Goal: Browse casually: Explore the website without a specific task or goal

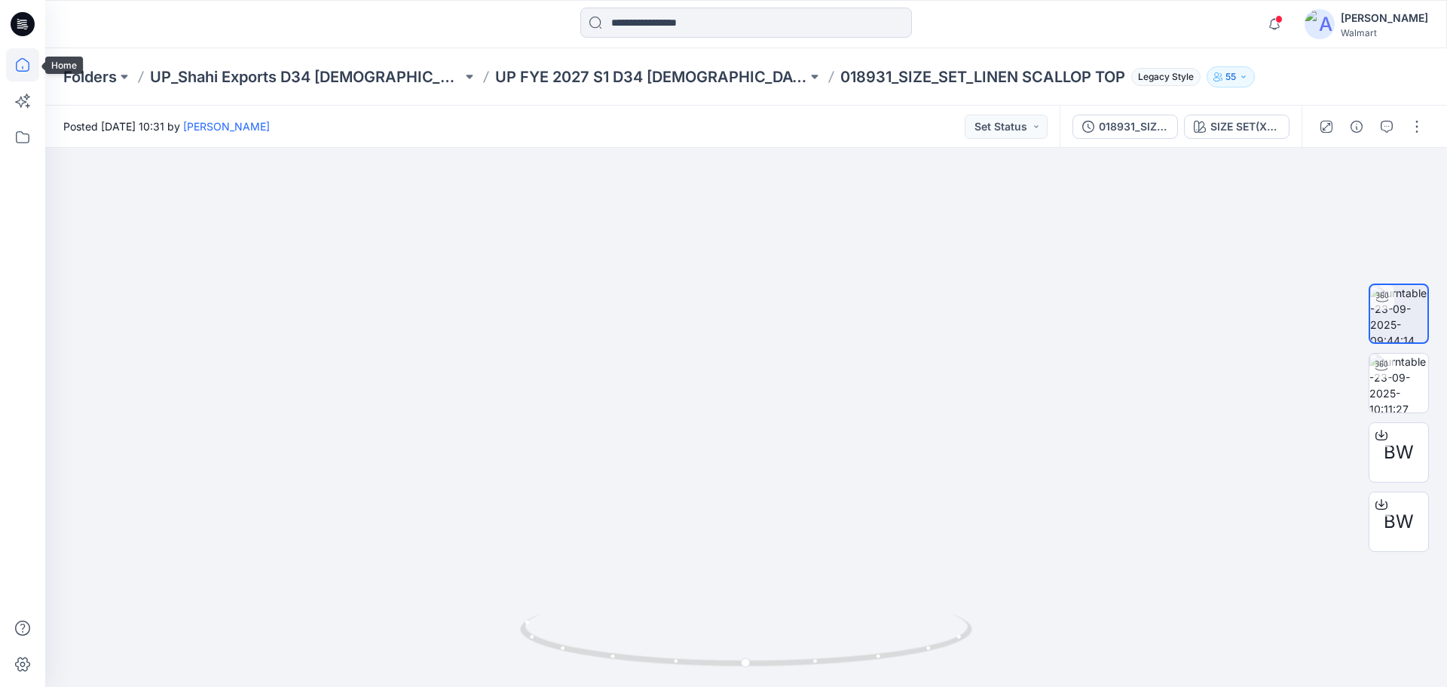
click at [23, 62] on icon at bounding box center [22, 64] width 33 height 33
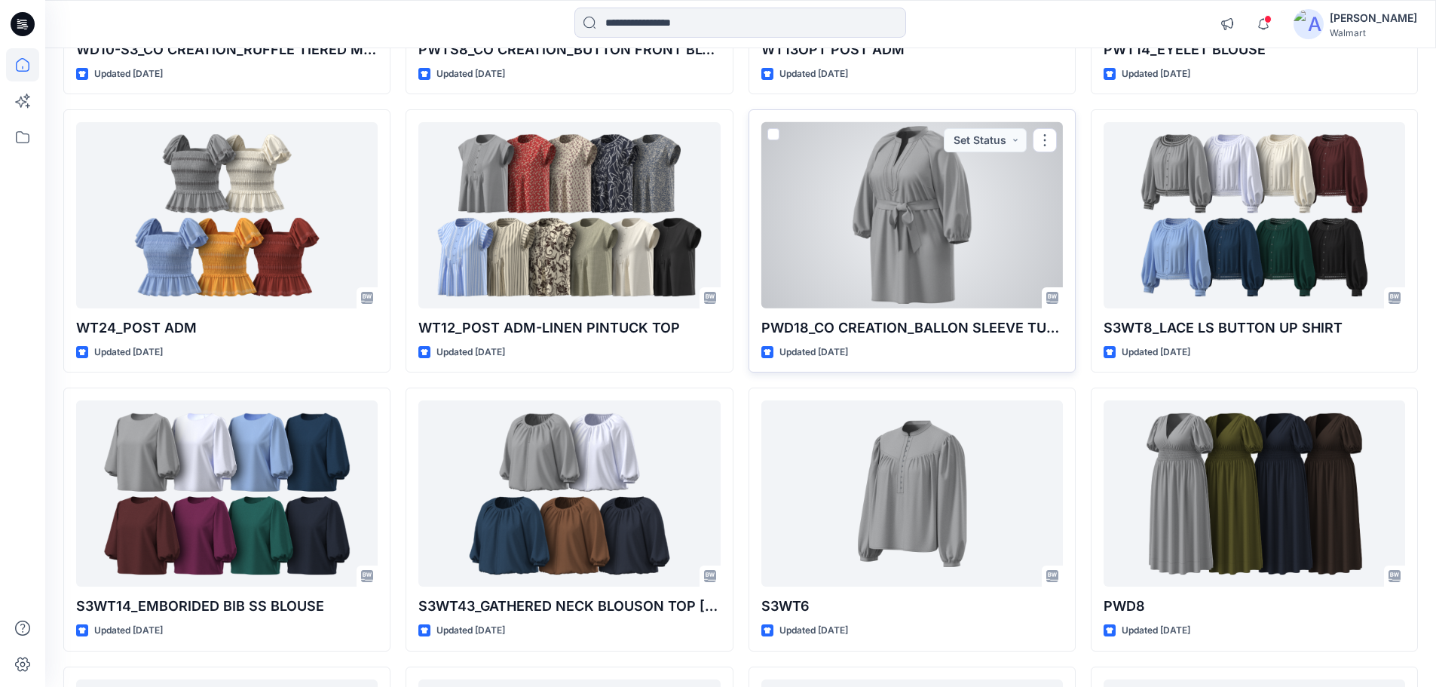
scroll to position [944, 0]
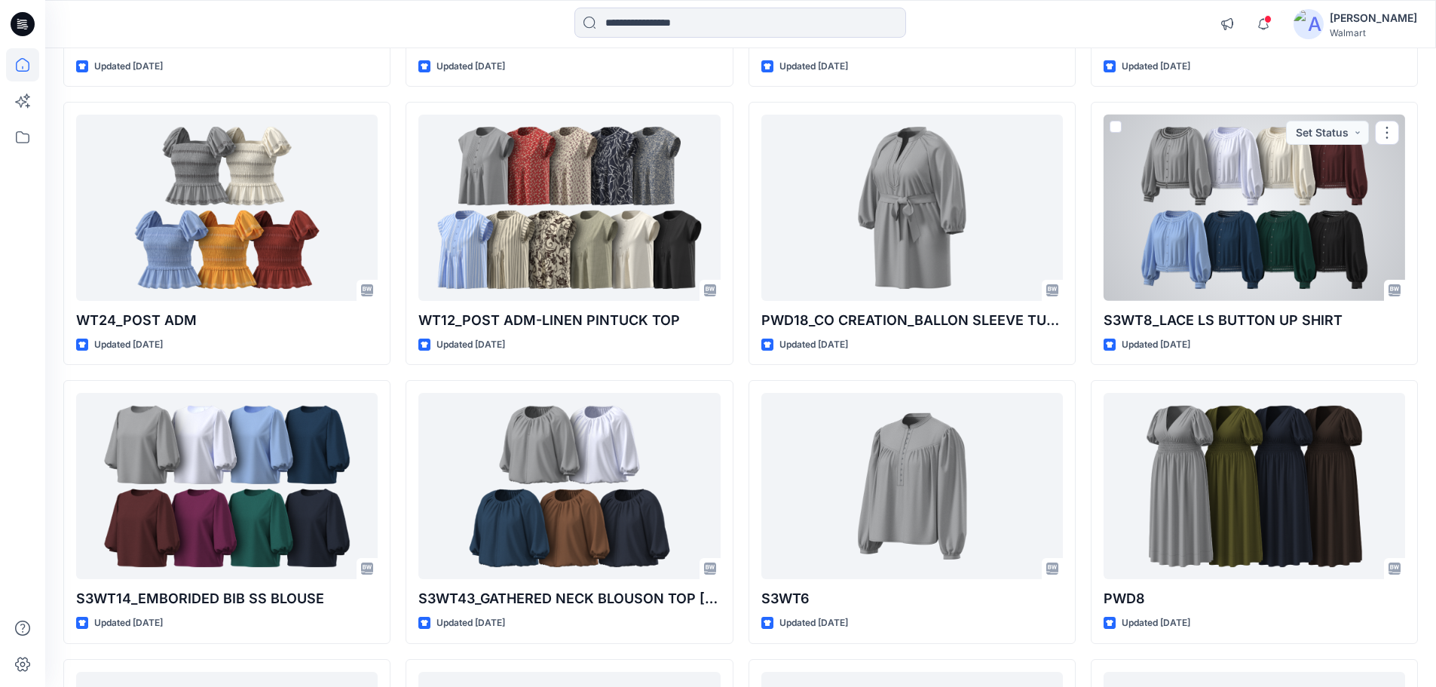
drag, startPoint x: 1241, startPoint y: 222, endPoint x: 1206, endPoint y: 222, distance: 34.7
click at [1241, 222] on div at bounding box center [1253, 208] width 301 height 186
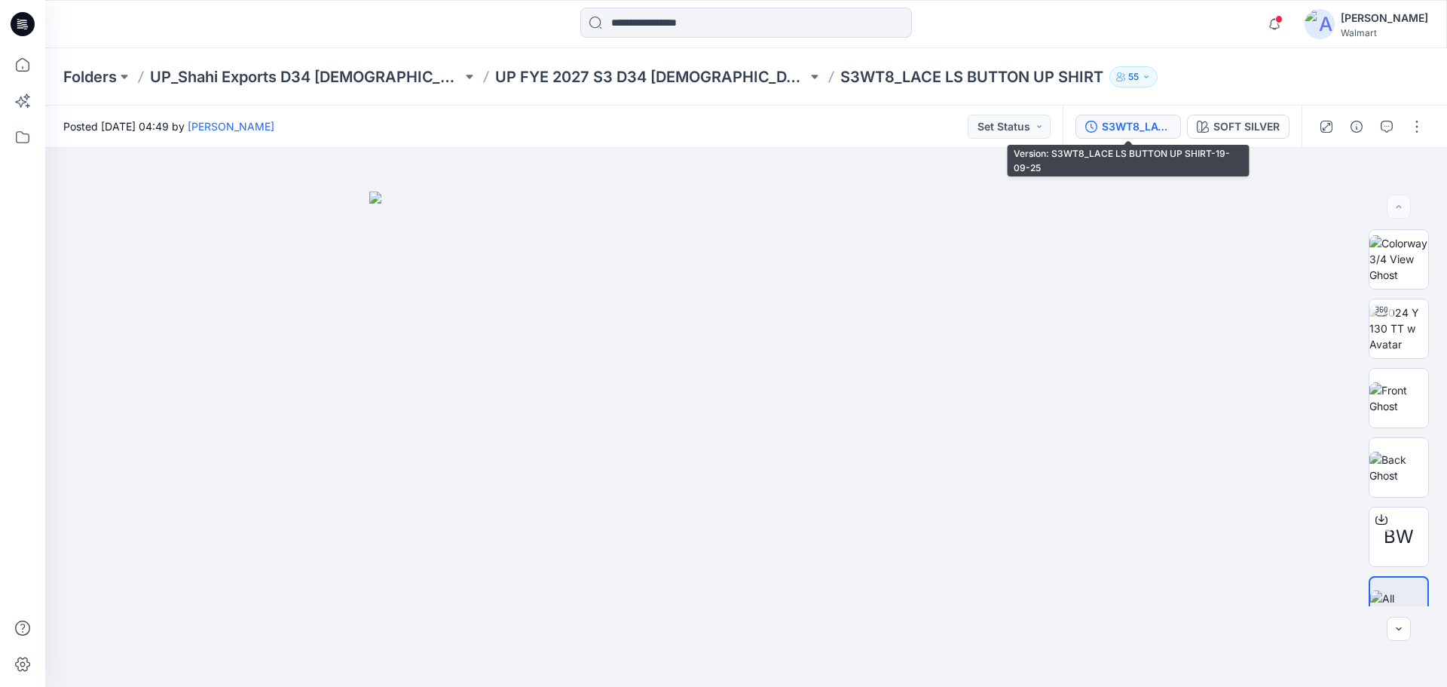
click at [1137, 127] on div "S3WT8_LACE LS BUTTON UP SHIRT-19-09-25" at bounding box center [1136, 126] width 69 height 17
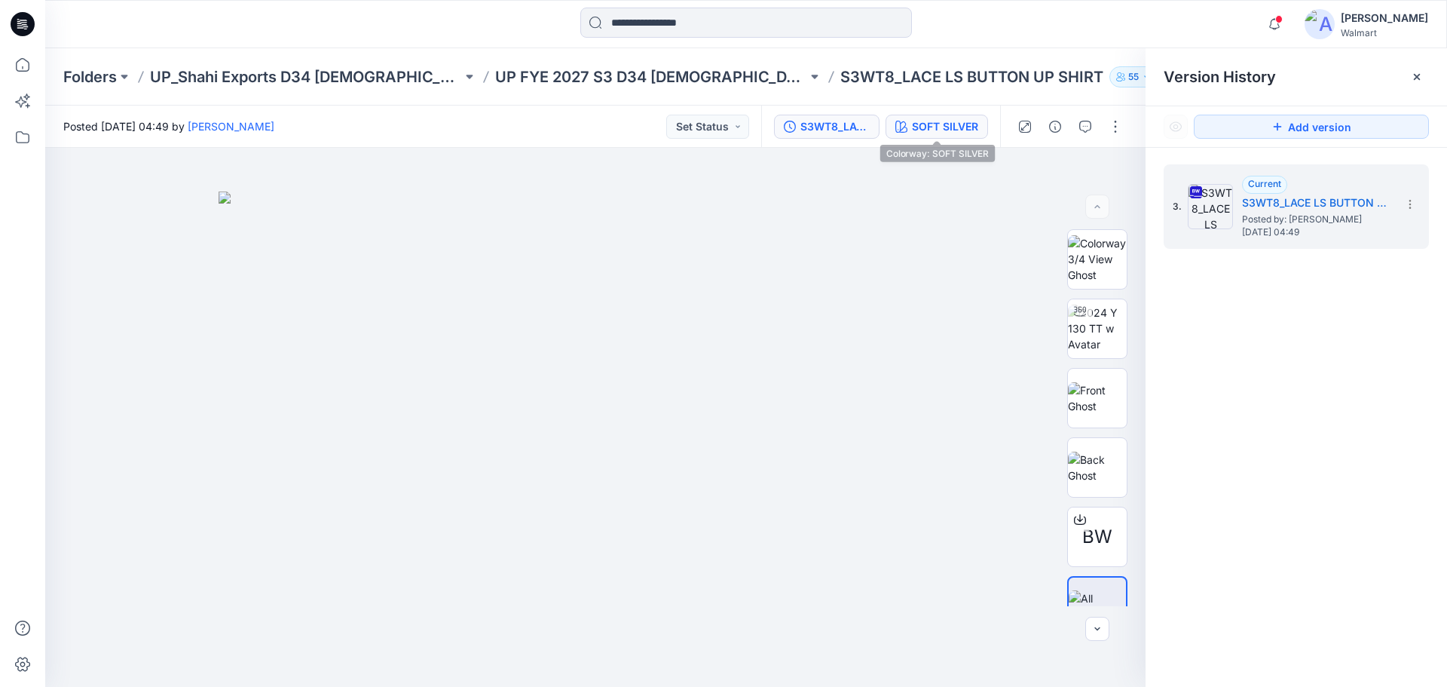
click at [945, 126] on div "SOFT SILVER" at bounding box center [945, 126] width 66 height 17
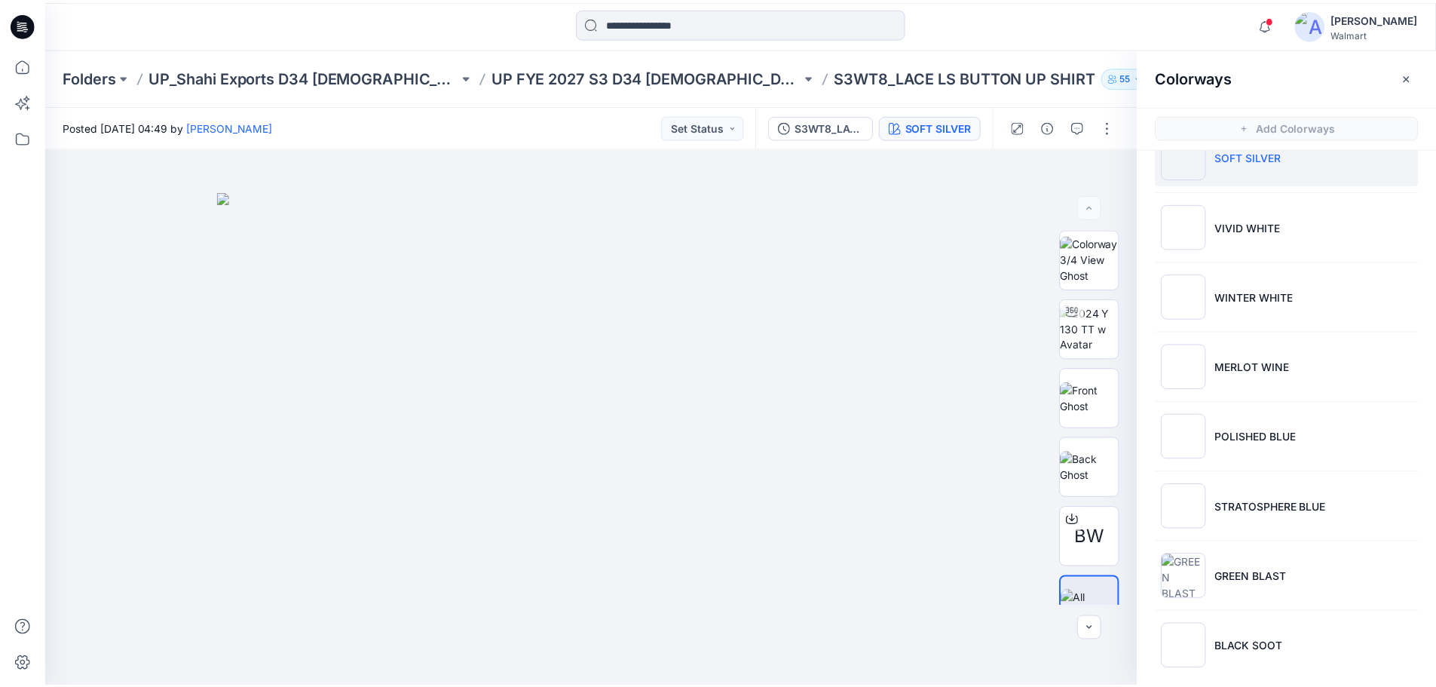
scroll to position [52, 0]
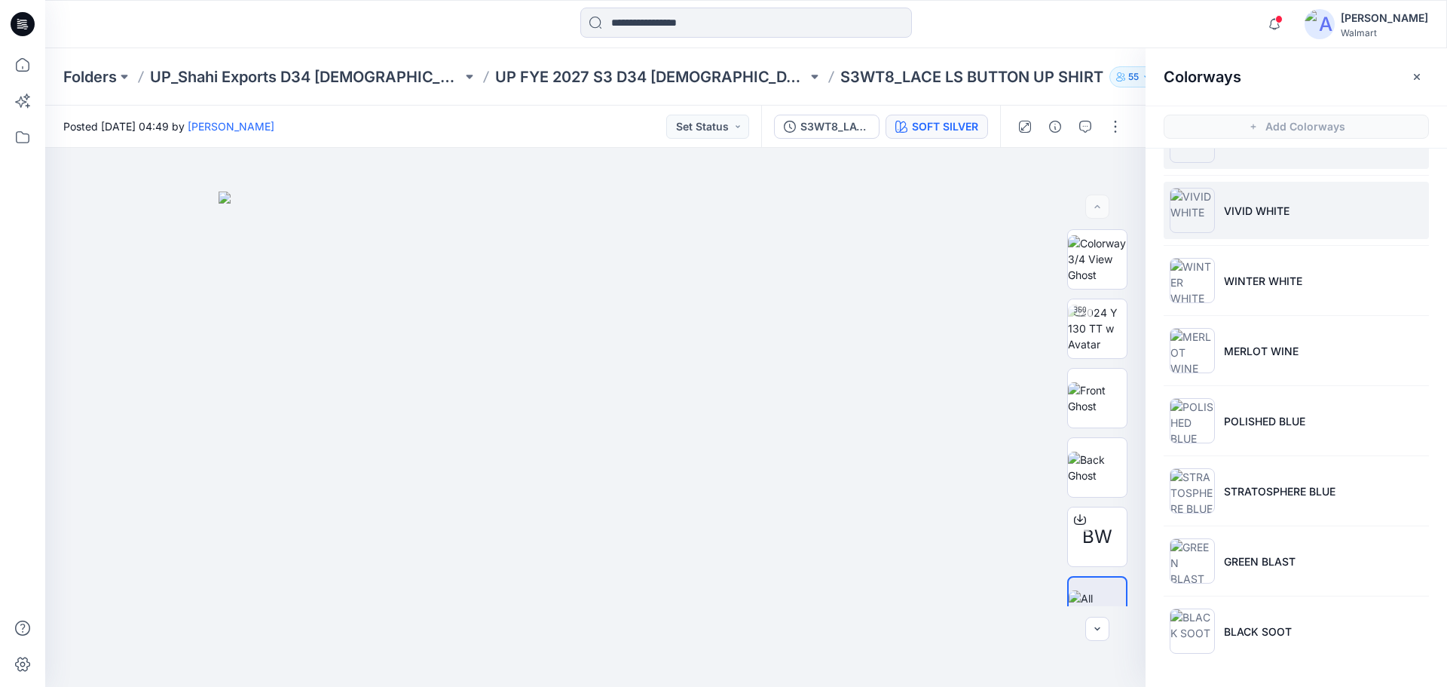
click at [1244, 211] on p "VIVID WHITE" at bounding box center [1257, 211] width 66 height 16
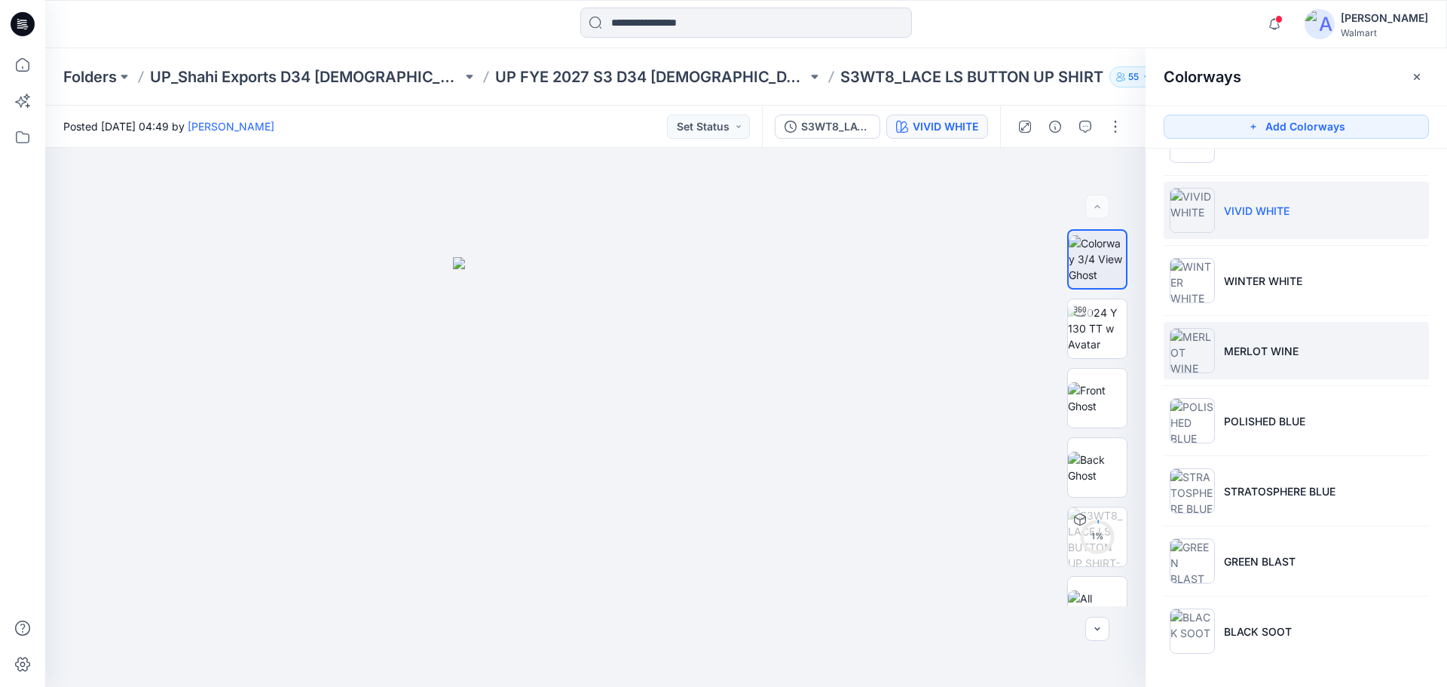
click at [1246, 344] on p "MERLOT WINE" at bounding box center [1261, 351] width 75 height 16
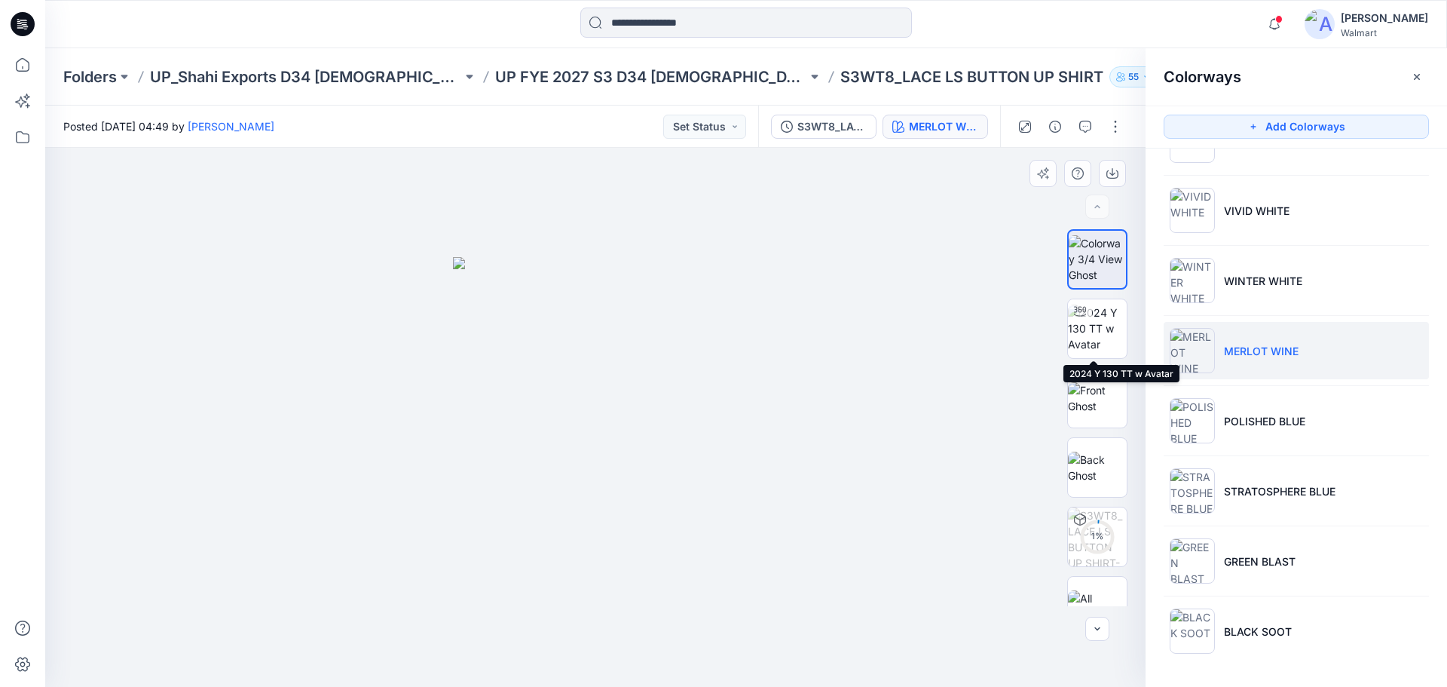
drag, startPoint x: 1096, startPoint y: 341, endPoint x: 1021, endPoint y: 339, distance: 75.4
click at [1095, 341] on img at bounding box center [1097, 328] width 59 height 47
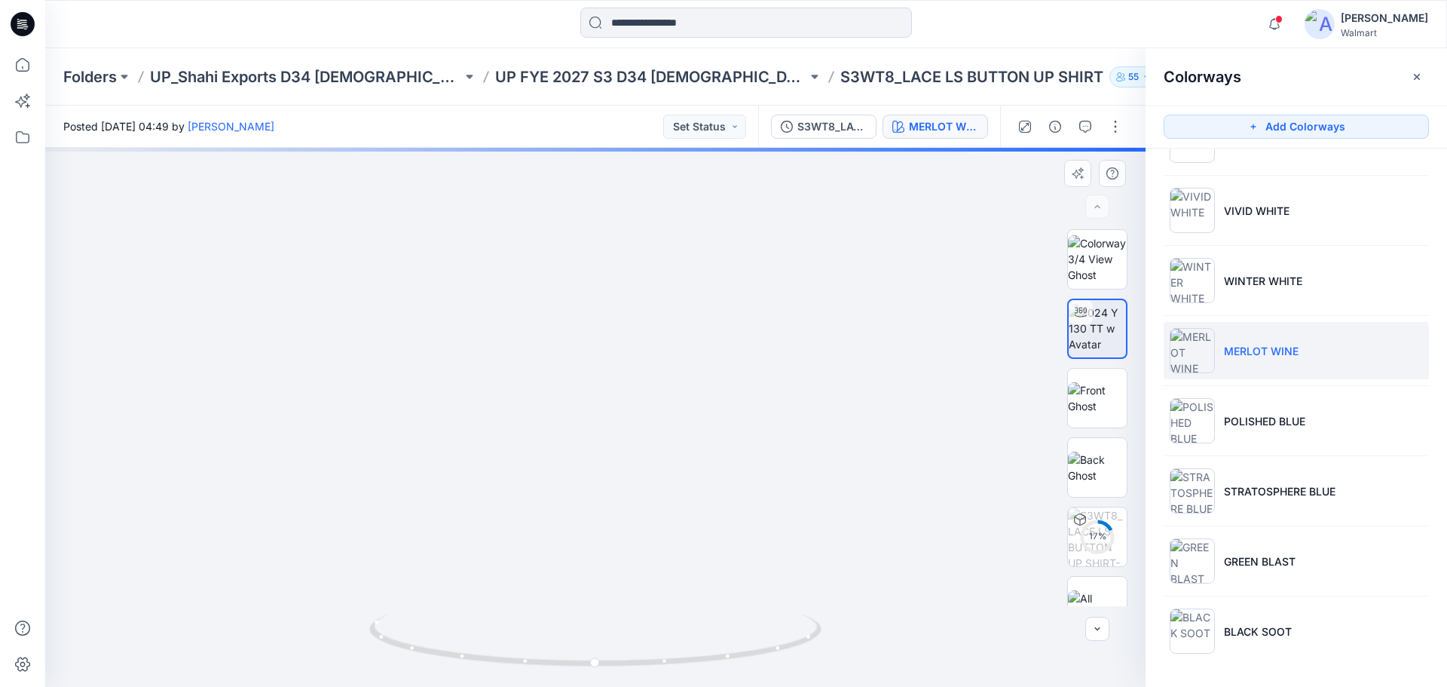
drag, startPoint x: 853, startPoint y: 341, endPoint x: 850, endPoint y: 320, distance: 21.3
click at [850, 320] on img at bounding box center [592, 93] width 1787 height 1186
drag, startPoint x: 662, startPoint y: 664, endPoint x: 477, endPoint y: 655, distance: 184.9
click at [477, 655] on icon at bounding box center [597, 642] width 456 height 57
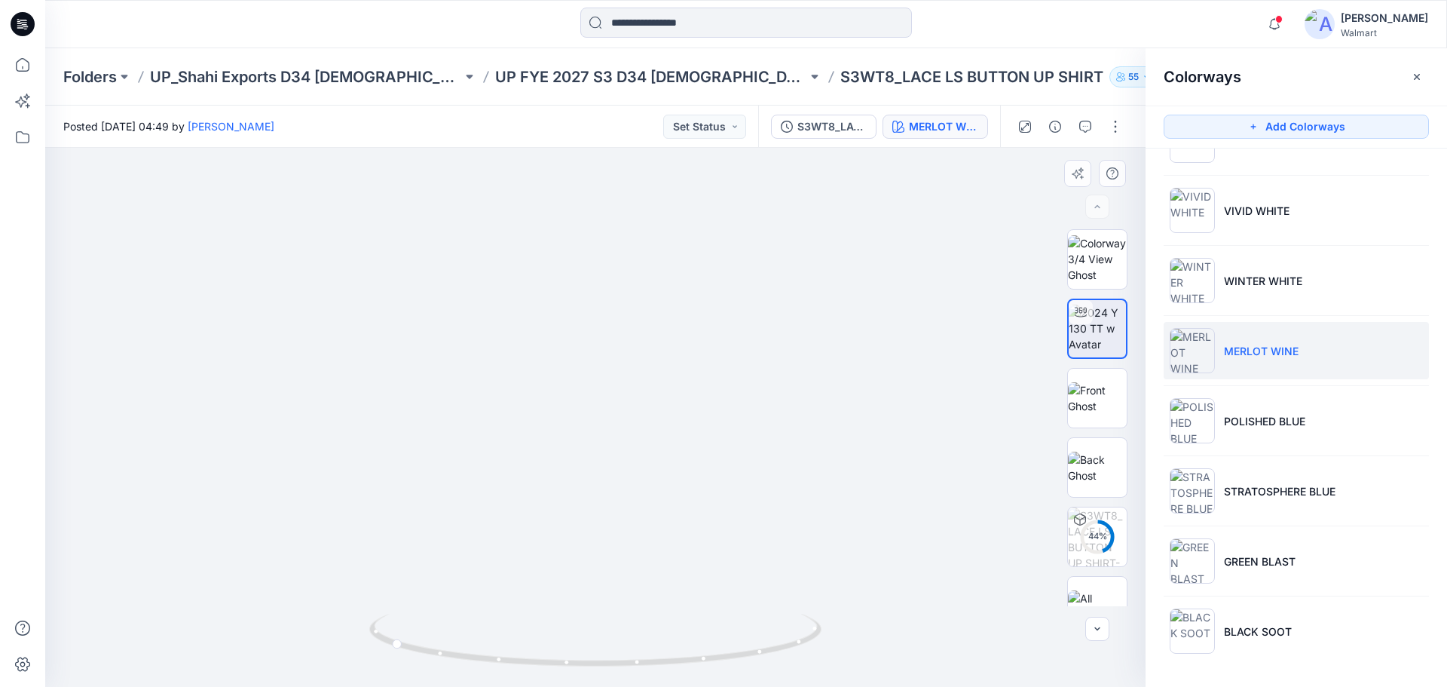
drag, startPoint x: 538, startPoint y: 420, endPoint x: 537, endPoint y: 365, distance: 55.0
drag, startPoint x: 545, startPoint y: 668, endPoint x: 496, endPoint y: 663, distance: 49.3
click at [496, 663] on icon at bounding box center [597, 642] width 456 height 57
drag, startPoint x: 553, startPoint y: 516, endPoint x: 537, endPoint y: 373, distance: 143.4
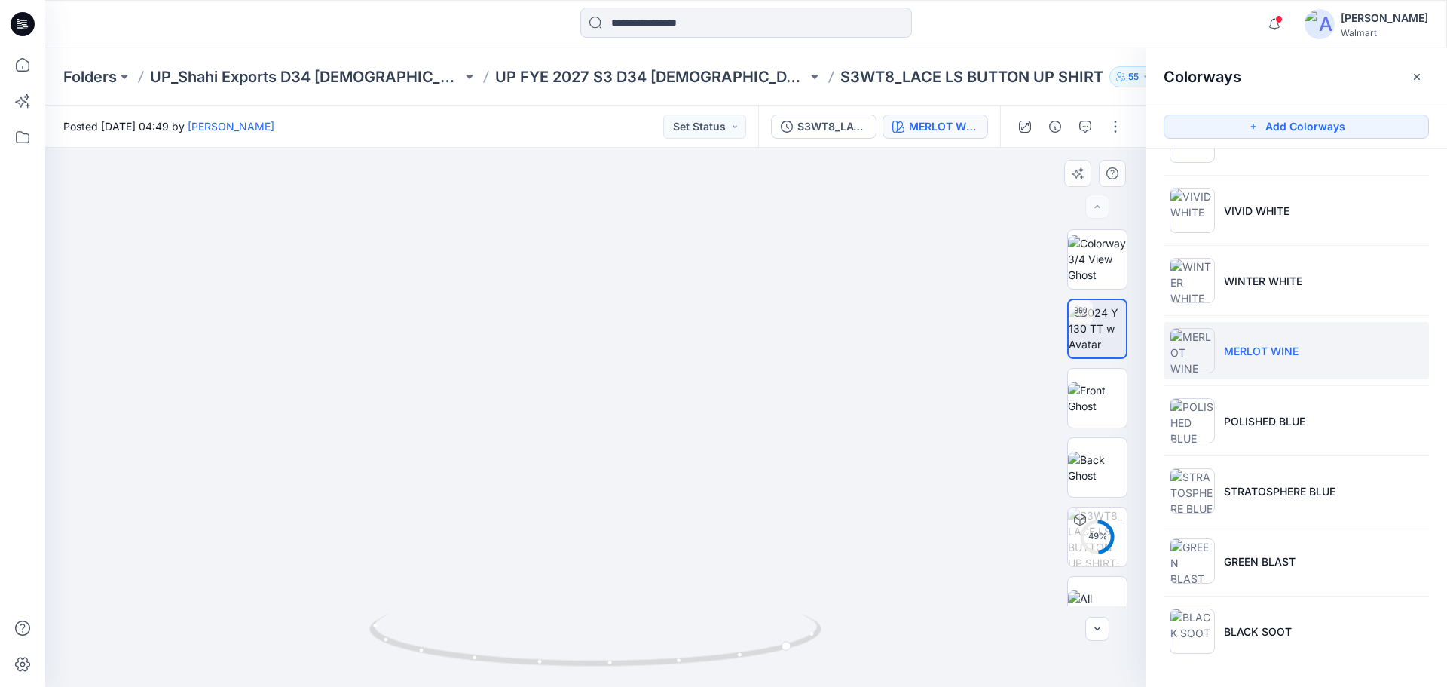
drag, startPoint x: 647, startPoint y: 425, endPoint x: 650, endPoint y: 467, distance: 42.3
drag, startPoint x: 647, startPoint y: 453, endPoint x: 645, endPoint y: 516, distance: 62.6
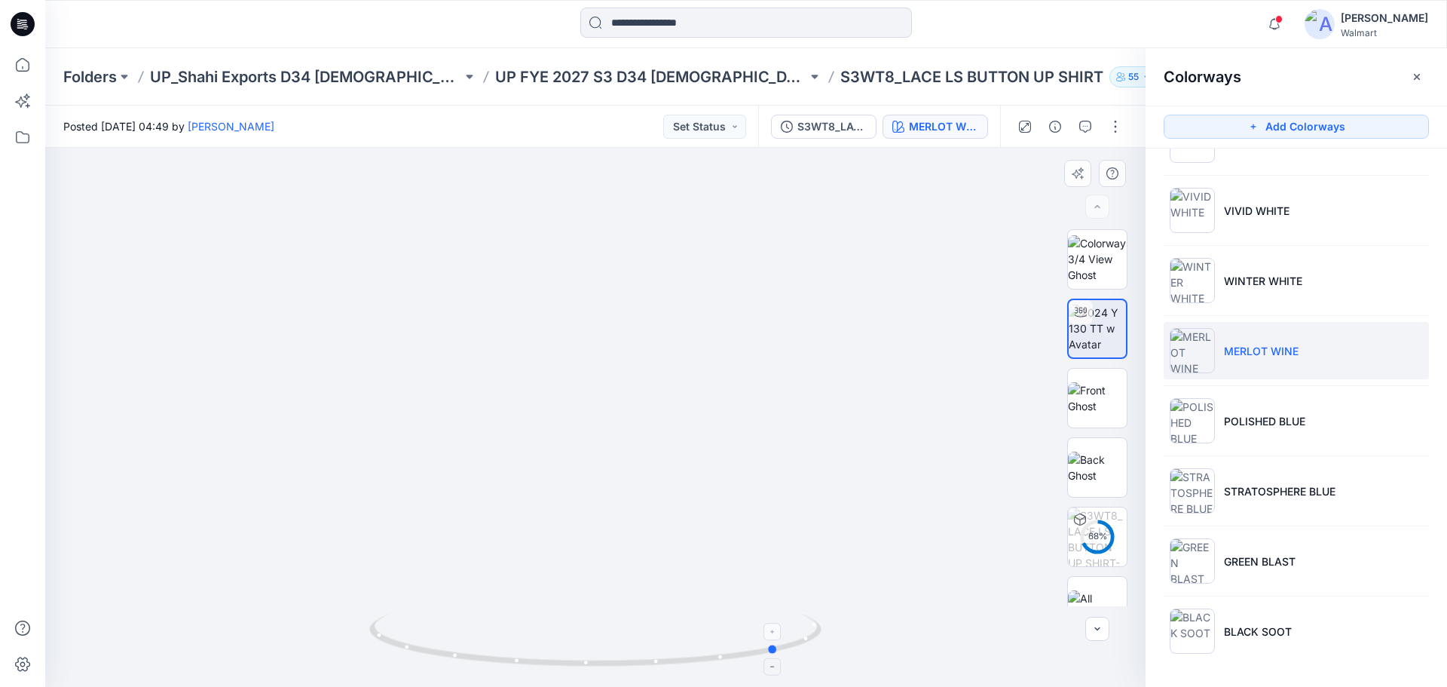
drag, startPoint x: 577, startPoint y: 669, endPoint x: 566, endPoint y: 659, distance: 15.0
click at [566, 659] on icon at bounding box center [597, 642] width 456 height 57
click at [1201, 420] on img at bounding box center [1192, 420] width 45 height 45
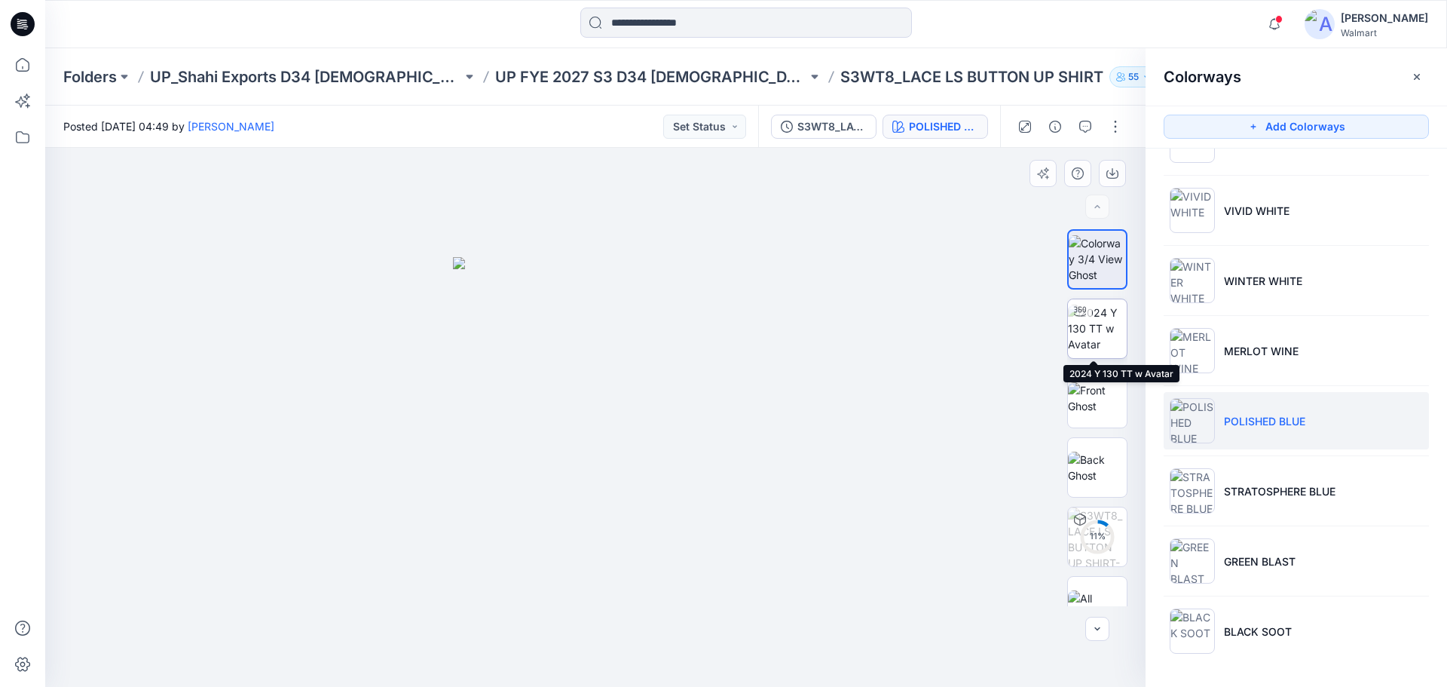
click at [1088, 332] on img at bounding box center [1097, 328] width 59 height 47
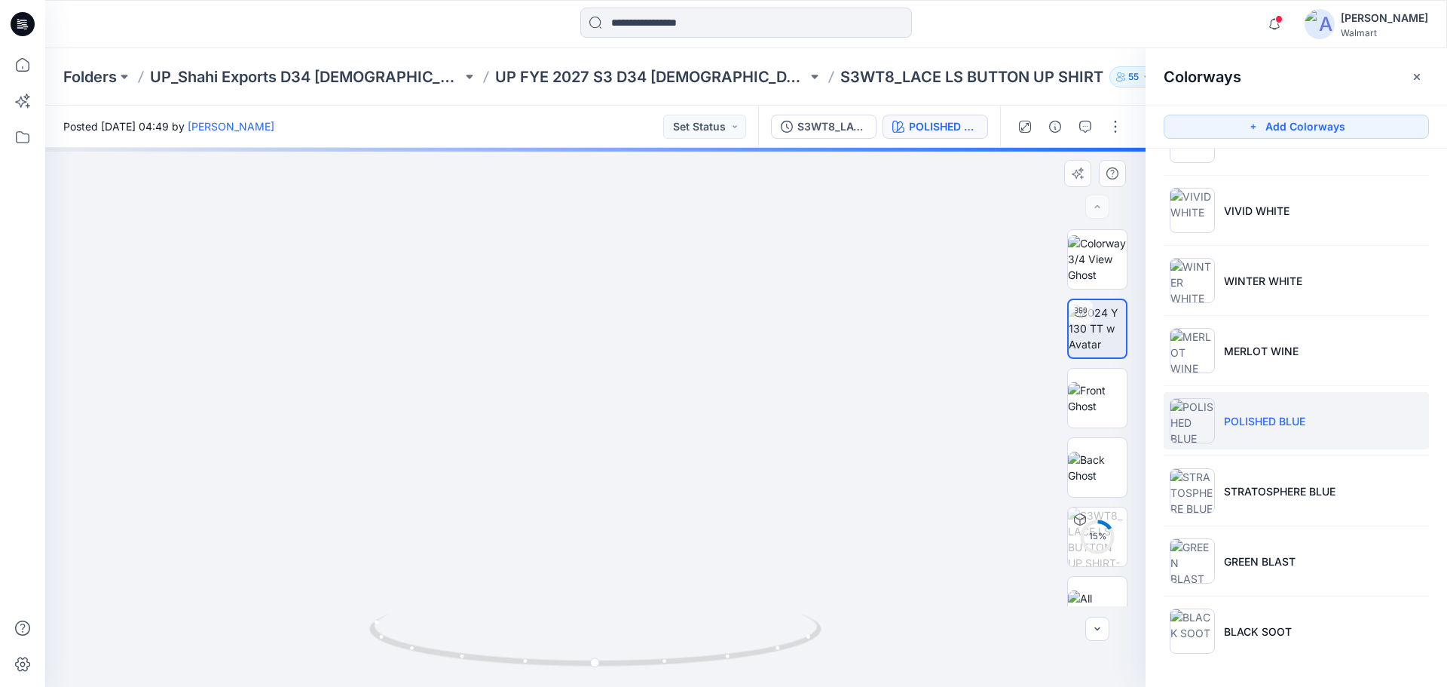
drag, startPoint x: 541, startPoint y: 493, endPoint x: 534, endPoint y: 467, distance: 27.2
click at [534, 467] on img at bounding box center [588, 90] width 1787 height 1194
drag, startPoint x: 690, startPoint y: 666, endPoint x: 559, endPoint y: 663, distance: 131.2
click at [559, 663] on icon at bounding box center [597, 642] width 456 height 57
drag, startPoint x: 698, startPoint y: 570, endPoint x: 693, endPoint y: 516, distance: 54.5
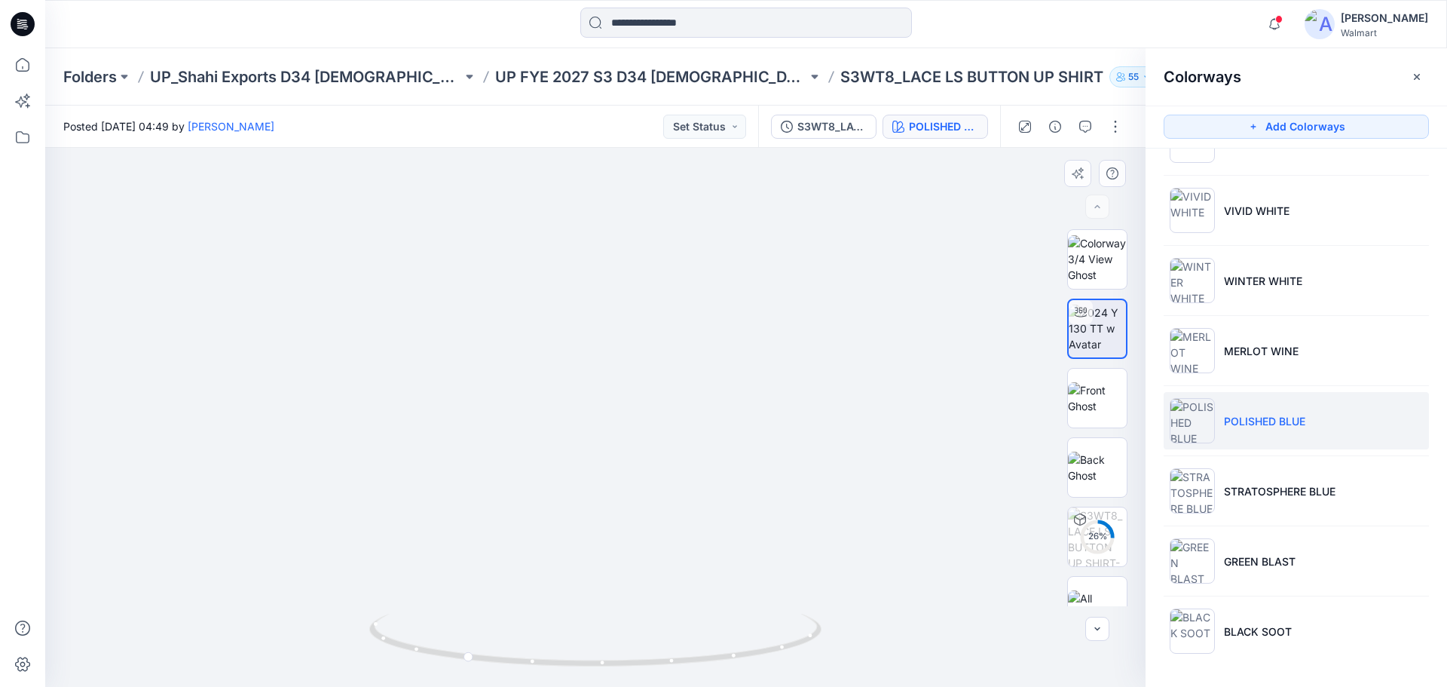
drag, startPoint x: 666, startPoint y: 498, endPoint x: 666, endPoint y: 479, distance: 18.9
drag, startPoint x: 577, startPoint y: 669, endPoint x: 387, endPoint y: 648, distance: 190.3
click at [387, 648] on icon at bounding box center [597, 642] width 456 height 57
drag, startPoint x: 637, startPoint y: 577, endPoint x: 614, endPoint y: 455, distance: 123.4
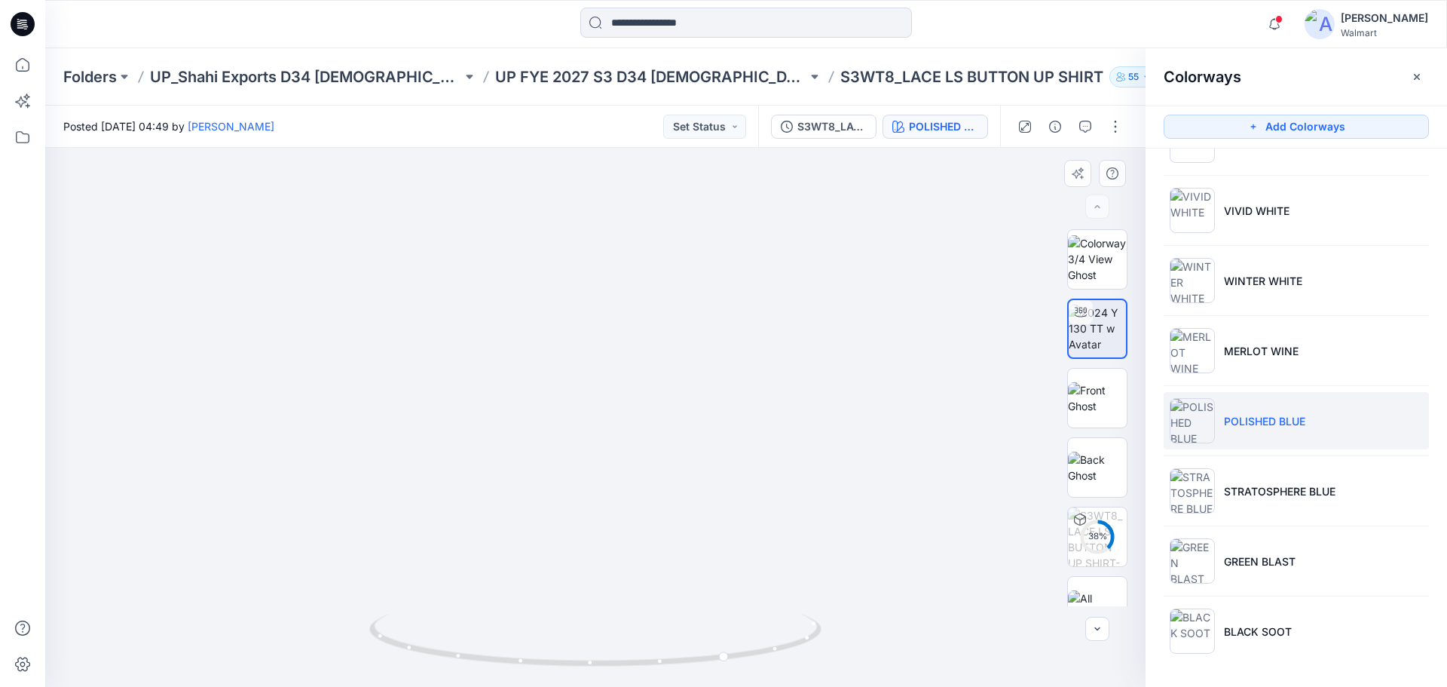
drag, startPoint x: 617, startPoint y: 672, endPoint x: 534, endPoint y: 662, distance: 84.2
click at [534, 662] on div at bounding box center [595, 648] width 452 height 75
drag, startPoint x: 514, startPoint y: 522, endPoint x: 520, endPoint y: 586, distance: 65.1
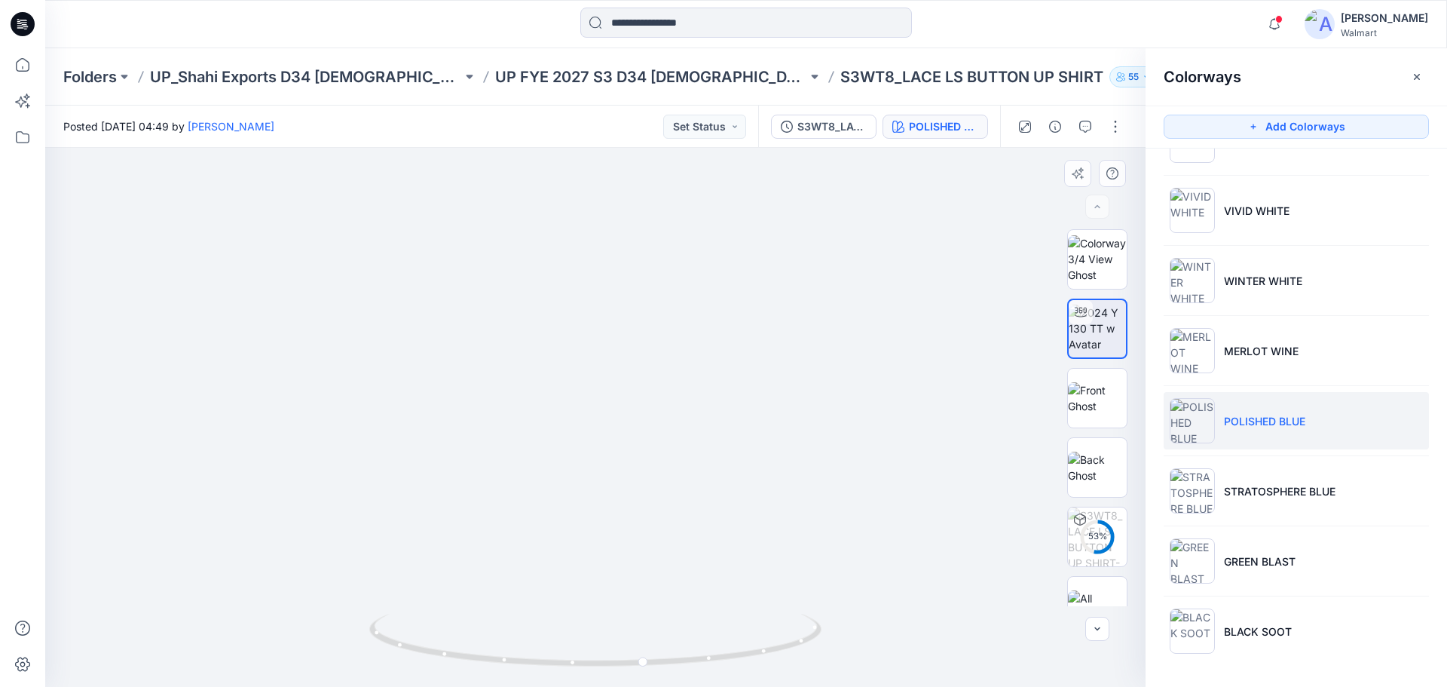
drag, startPoint x: 582, startPoint y: 354, endPoint x: 576, endPoint y: 388, distance: 34.5
drag, startPoint x: 557, startPoint y: 572, endPoint x: 559, endPoint y: 527, distance: 45.3
drag, startPoint x: 579, startPoint y: 444, endPoint x: 580, endPoint y: 497, distance: 52.8
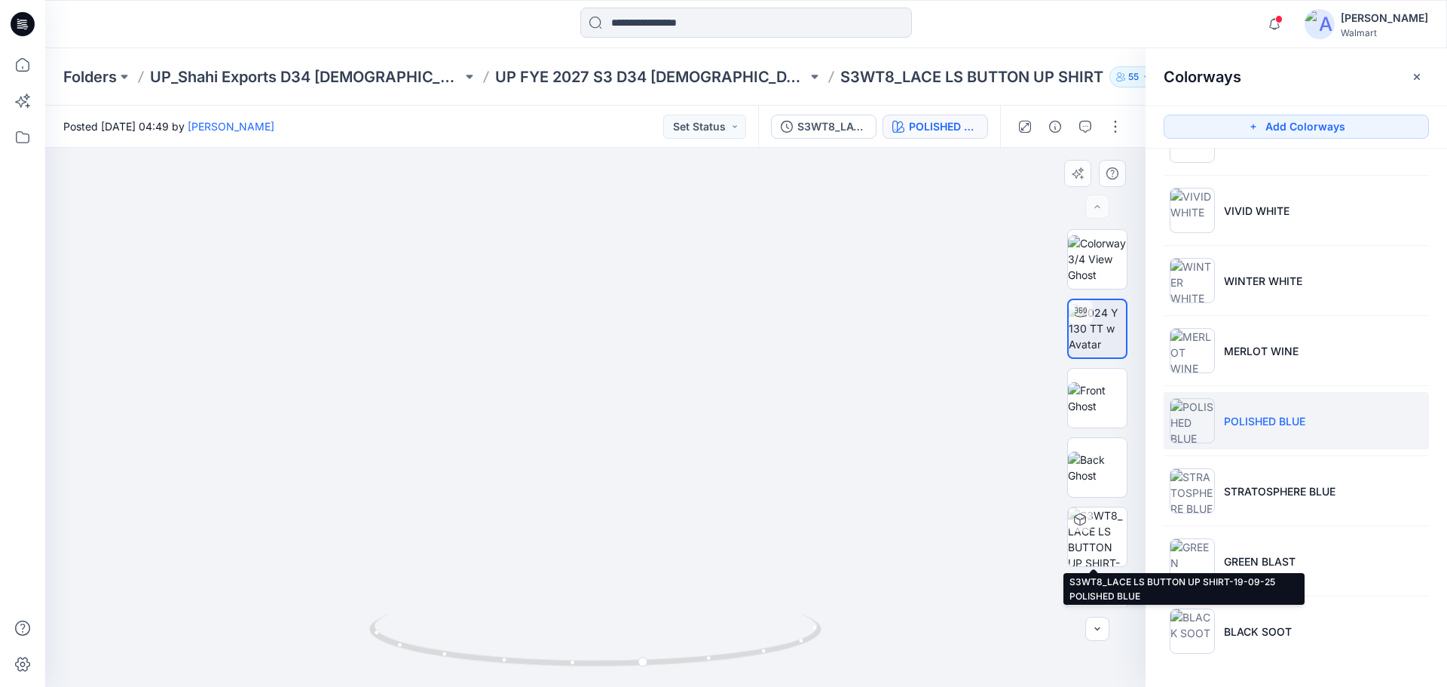
drag, startPoint x: 1097, startPoint y: 543, endPoint x: 1056, endPoint y: 537, distance: 41.3
click at [1097, 543] on img at bounding box center [1097, 536] width 59 height 59
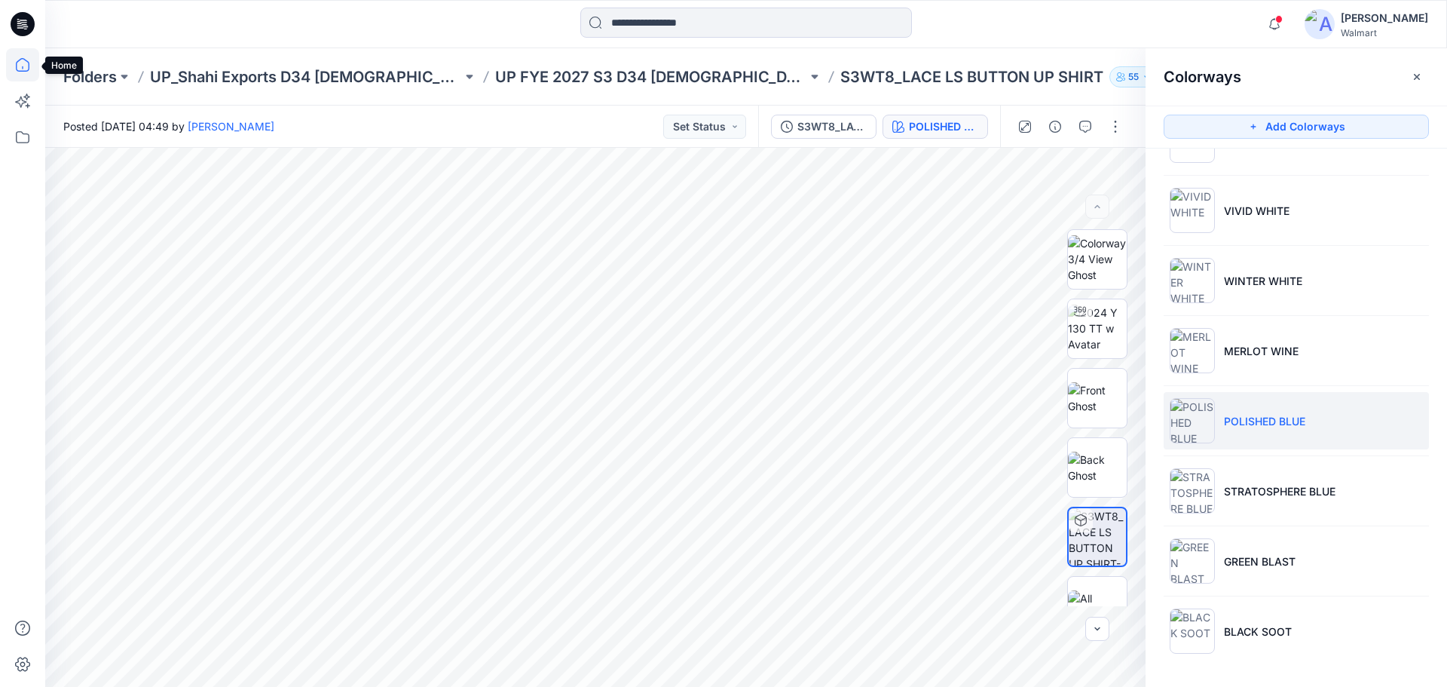
click at [26, 58] on icon at bounding box center [22, 64] width 33 height 33
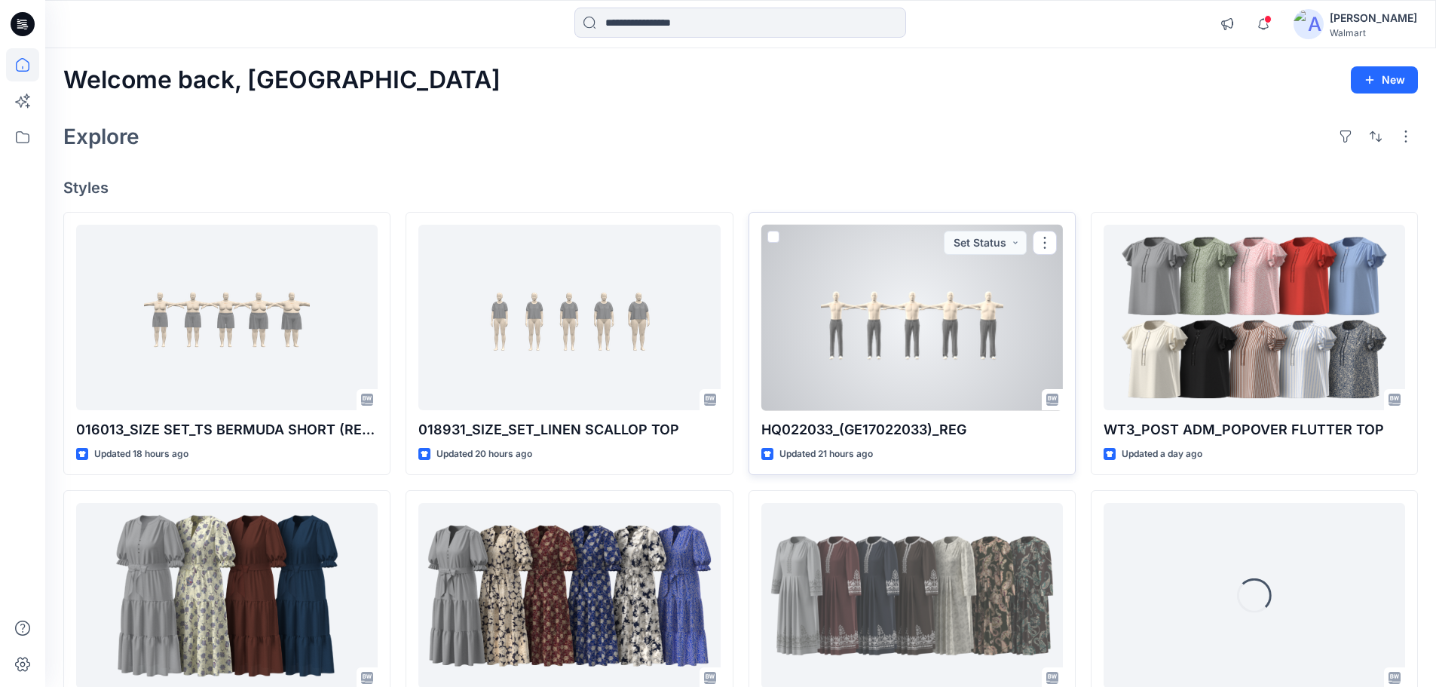
click at [935, 344] on div at bounding box center [911, 318] width 301 height 186
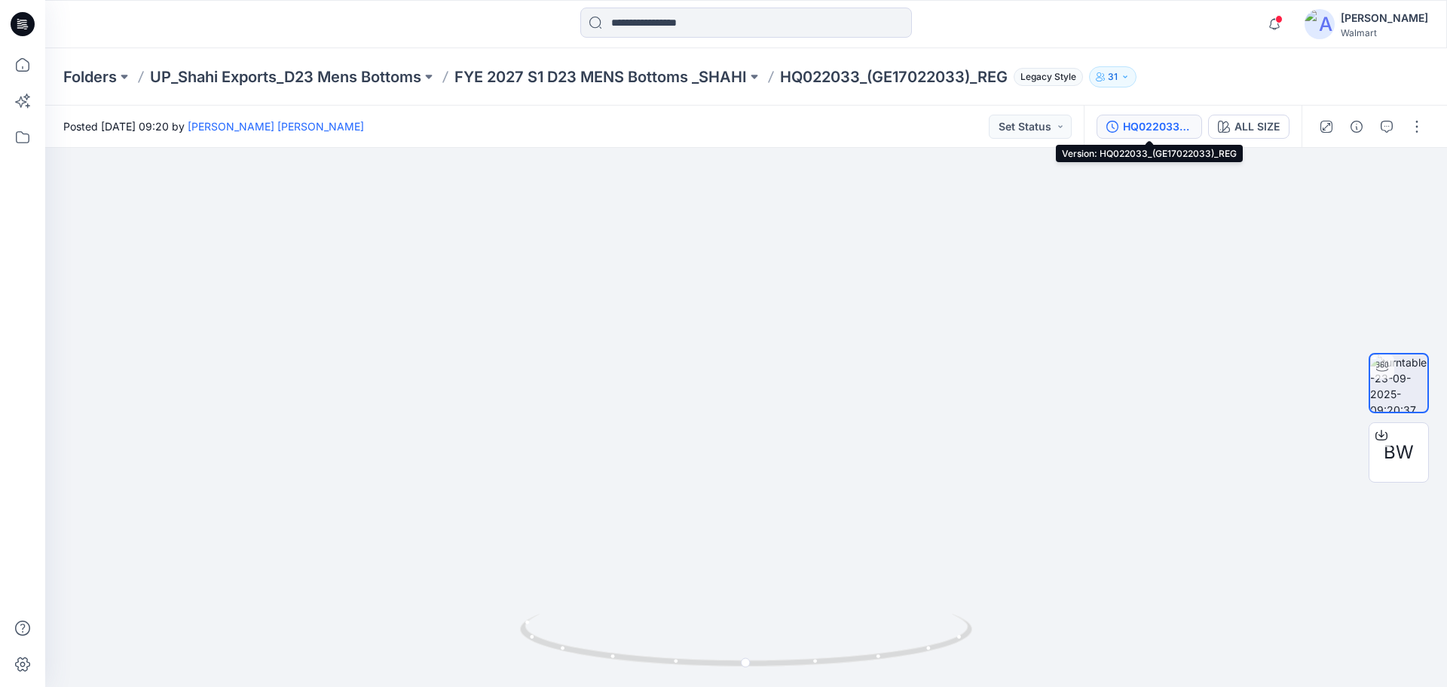
click at [1159, 124] on div "HQ022033_(GE17022033)_REG" at bounding box center [1157, 126] width 69 height 17
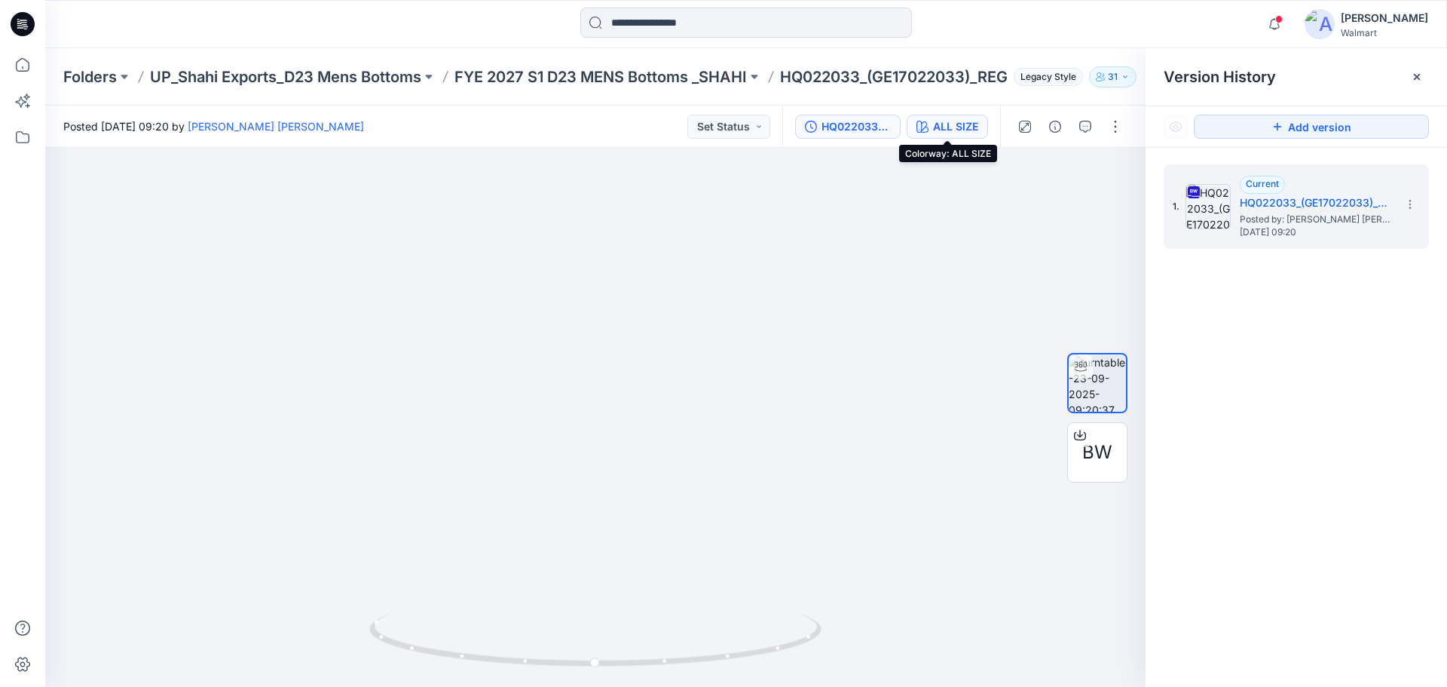
click at [957, 123] on div "ALL SIZE" at bounding box center [955, 126] width 45 height 17
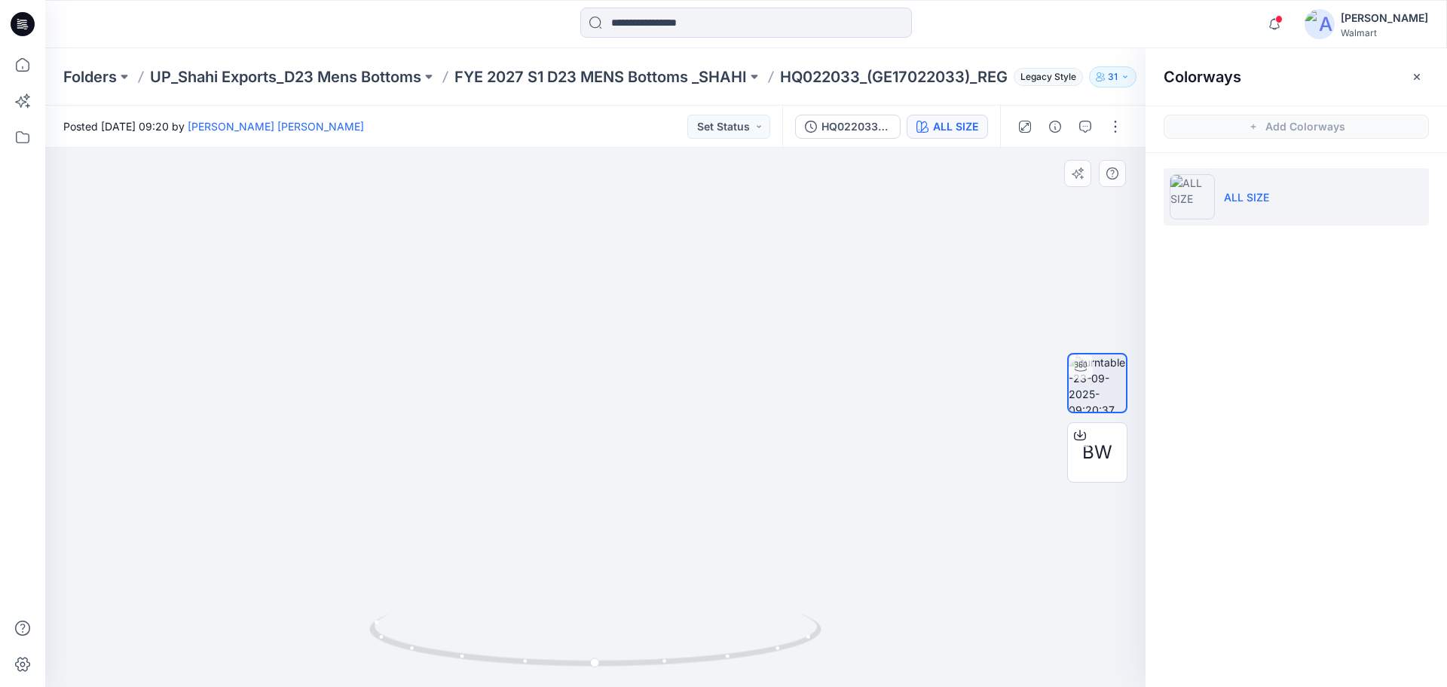
drag, startPoint x: 825, startPoint y: 384, endPoint x: 160, endPoint y: 271, distance: 674.2
click at [160, 271] on img at bounding box center [411, 128] width 1470 height 1117
drag, startPoint x: 245, startPoint y: 281, endPoint x: 732, endPoint y: 301, distance: 487.3
click at [732, 301] on img at bounding box center [780, 139] width 1470 height 1096
drag, startPoint x: 559, startPoint y: 672, endPoint x: 362, endPoint y: 638, distance: 200.4
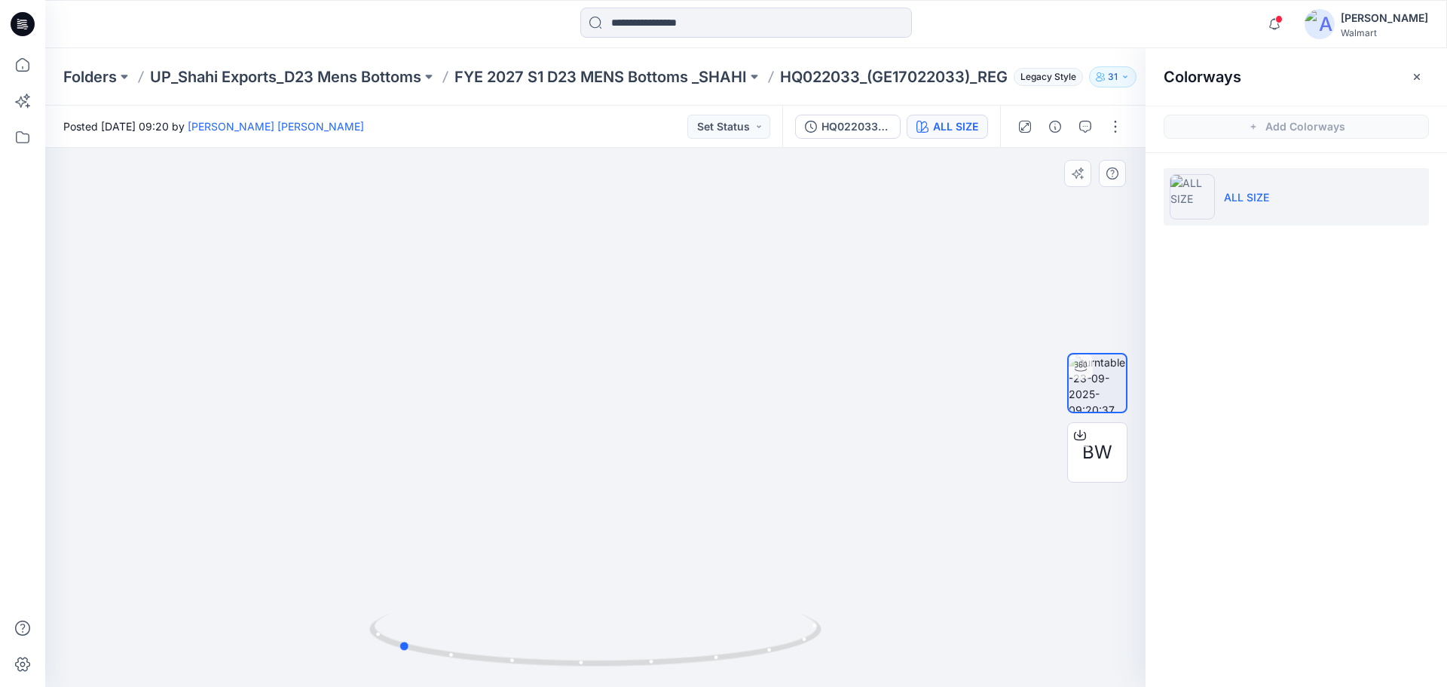
click at [362, 638] on div at bounding box center [595, 417] width 1100 height 539
drag, startPoint x: 714, startPoint y: 543, endPoint x: 424, endPoint y: 540, distance: 290.2
click at [424, 540] on img at bounding box center [595, 276] width 1014 height 819
drag, startPoint x: 853, startPoint y: 537, endPoint x: 433, endPoint y: 504, distance: 422.0
click at [433, 504] on img at bounding box center [411, 127] width 1470 height 1120
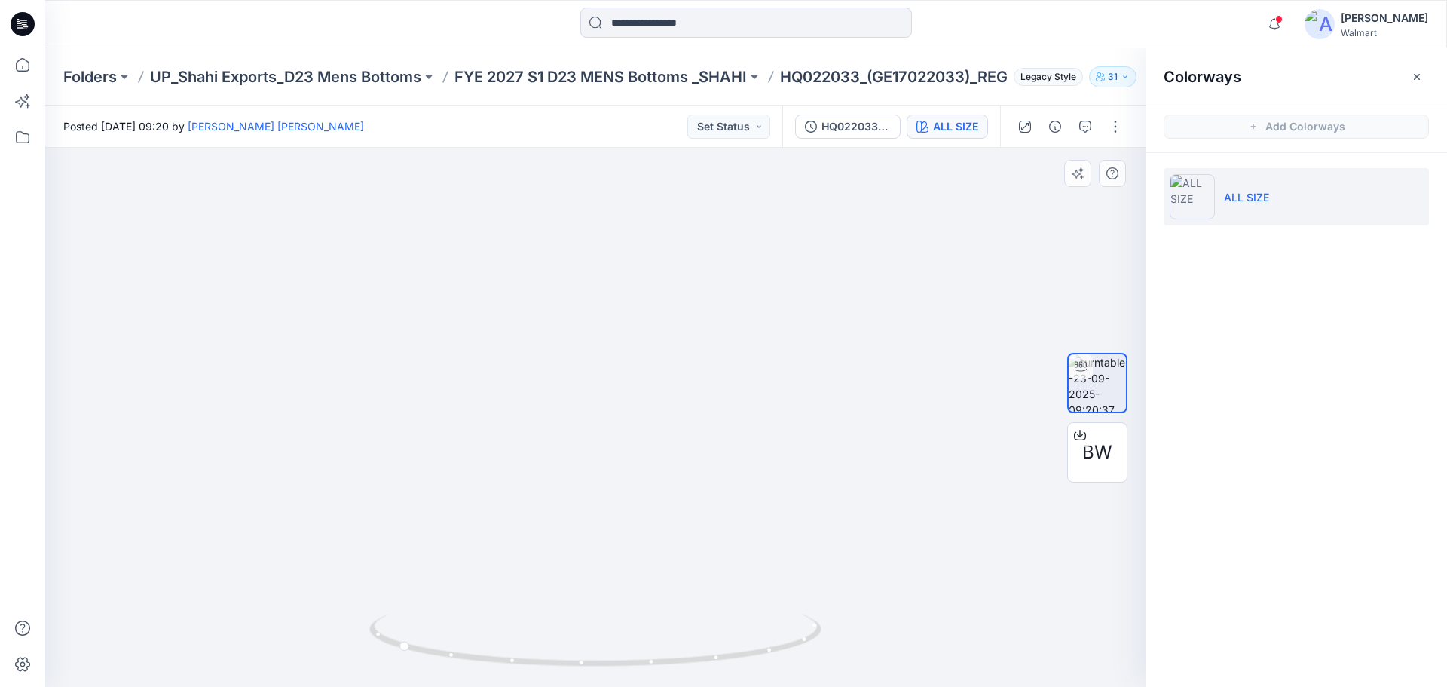
drag, startPoint x: 185, startPoint y: 363, endPoint x: 495, endPoint y: 363, distance: 310.5
click at [495, 363] on img at bounding box center [774, 131] width 1470 height 1112
drag, startPoint x: 99, startPoint y: 432, endPoint x: 237, endPoint y: 433, distance: 137.9
click at [237, 433] on img at bounding box center [780, 131] width 1470 height 1110
drag, startPoint x: 468, startPoint y: 468, endPoint x: 300, endPoint y: 465, distance: 168.1
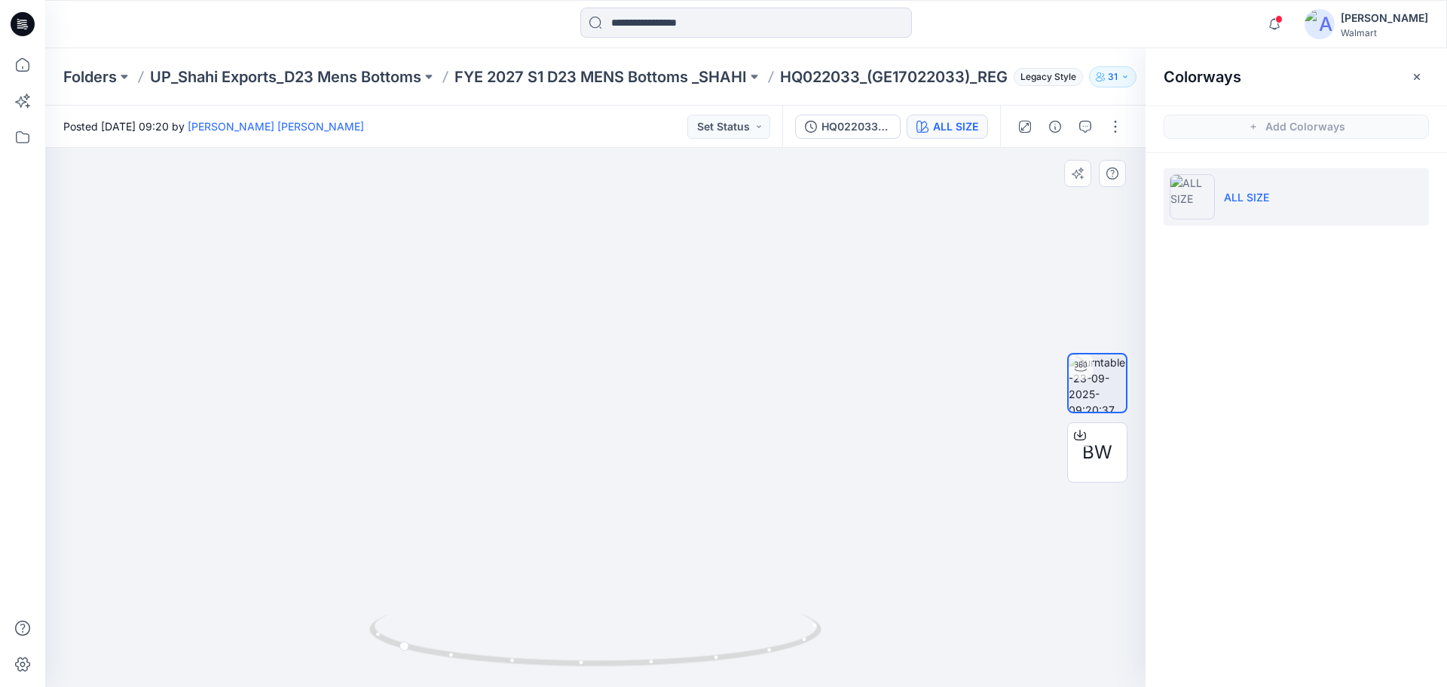
click at [300, 465] on img at bounding box center [612, 129] width 1470 height 1113
drag, startPoint x: 679, startPoint y: 463, endPoint x: 384, endPoint y: 458, distance: 295.5
click at [384, 459] on img at bounding box center [413, 130] width 1470 height 1114
drag, startPoint x: 737, startPoint y: 455, endPoint x: 583, endPoint y: 462, distance: 153.9
click at [583, 462] on img at bounding box center [411, 131] width 1470 height 1110
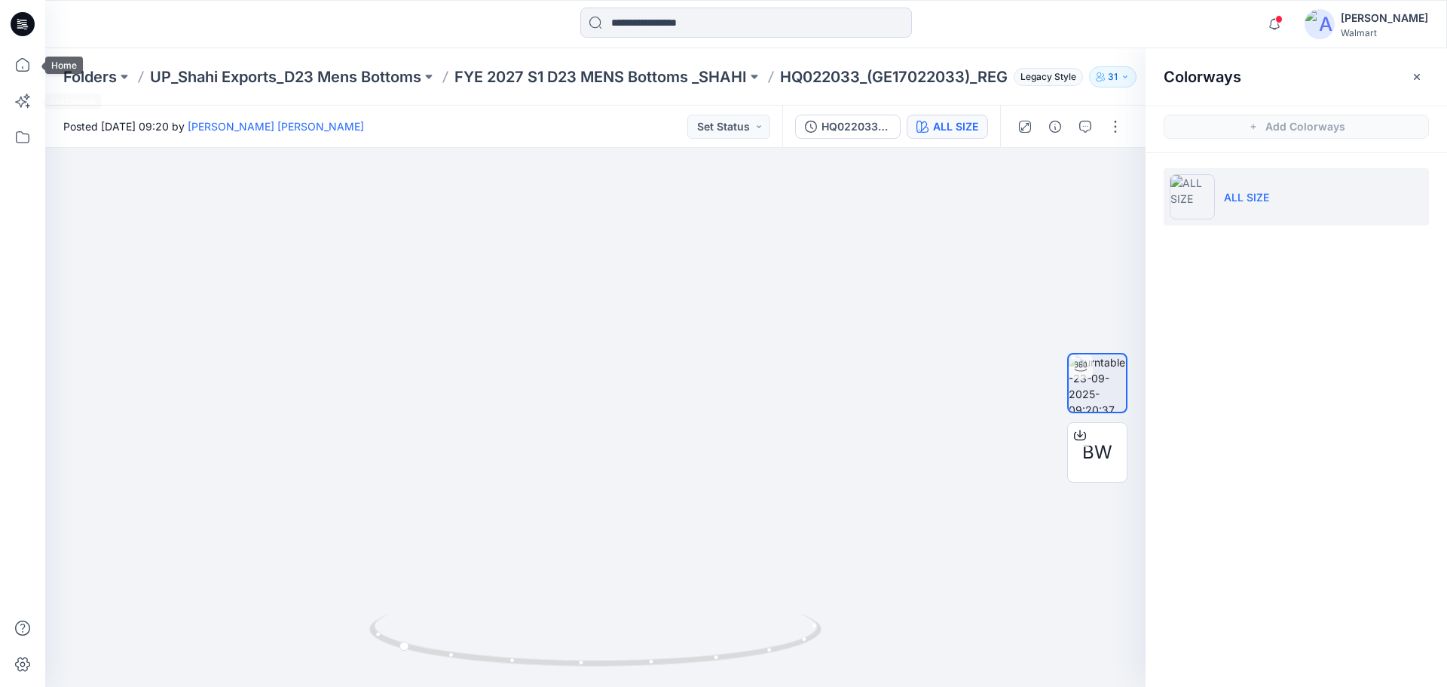
drag, startPoint x: 25, startPoint y: 69, endPoint x: 42, endPoint y: 71, distance: 17.4
click at [25, 69] on icon at bounding box center [22, 64] width 33 height 33
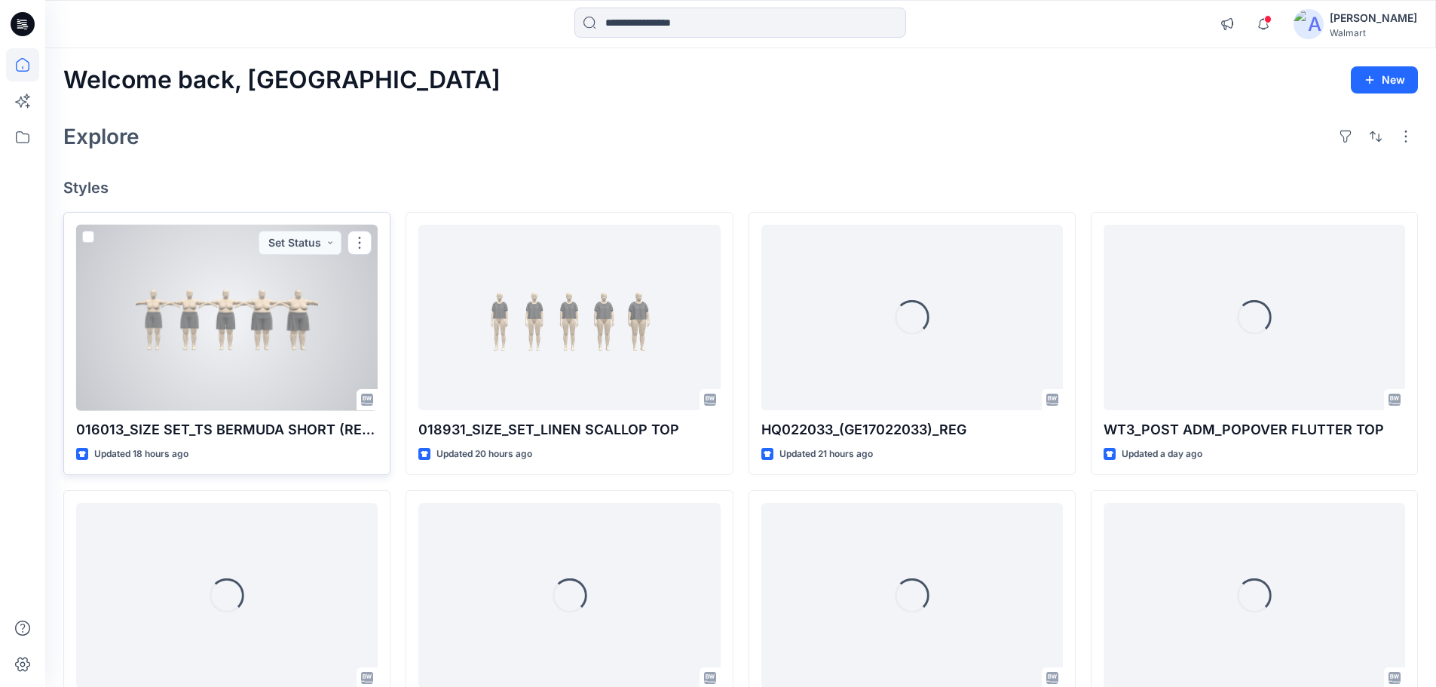
click at [239, 386] on div at bounding box center [226, 318] width 301 height 186
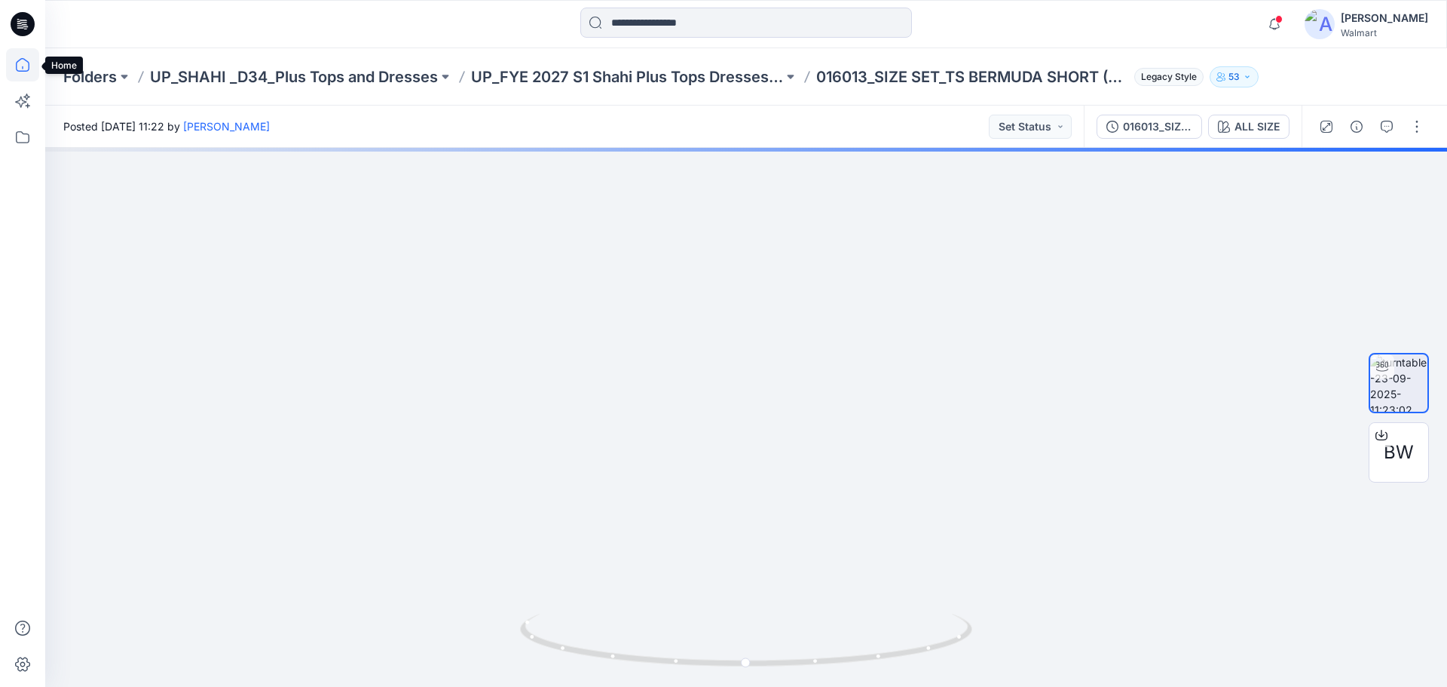
click at [29, 66] on icon at bounding box center [23, 65] width 14 height 14
